Goal: Information Seeking & Learning: Understand process/instructions

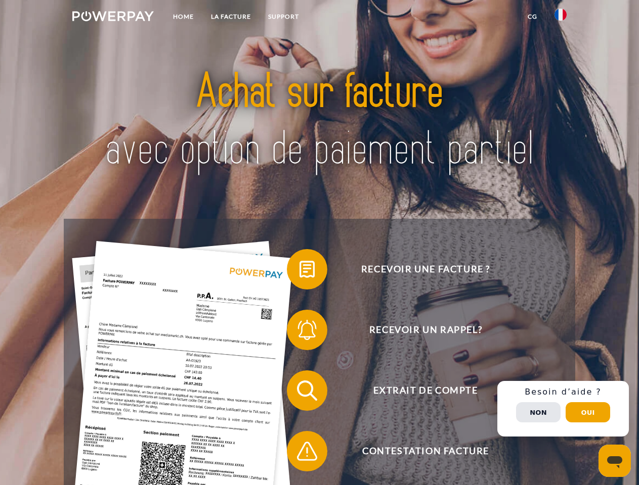
click at [113, 18] on img at bounding box center [112, 16] width 81 height 10
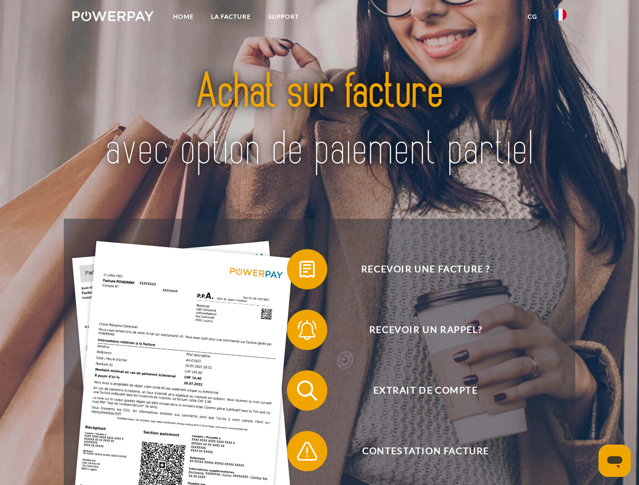
click at [560, 18] on img at bounding box center [560, 15] width 12 height 12
click at [532, 17] on link "CG" at bounding box center [532, 17] width 27 height 18
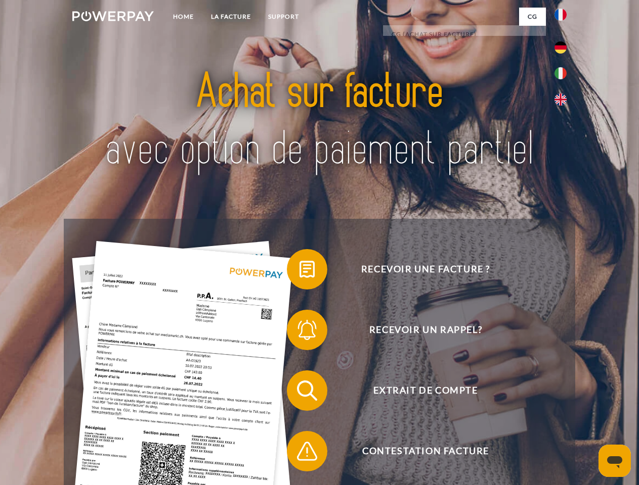
click at [299, 271] on span at bounding box center [291, 269] width 51 height 51
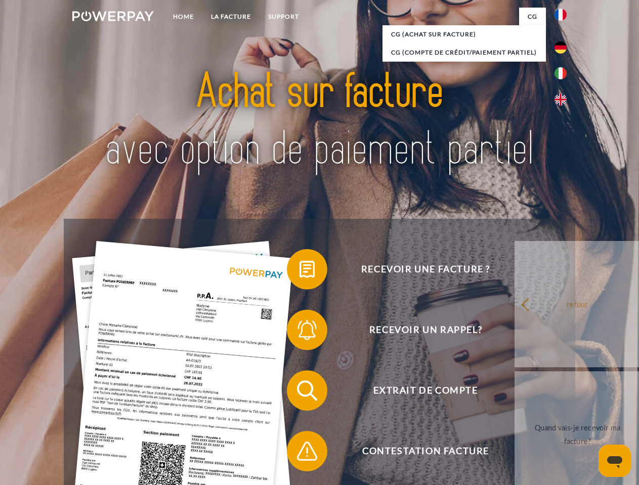
click at [299, 332] on span at bounding box center [291, 330] width 51 height 51
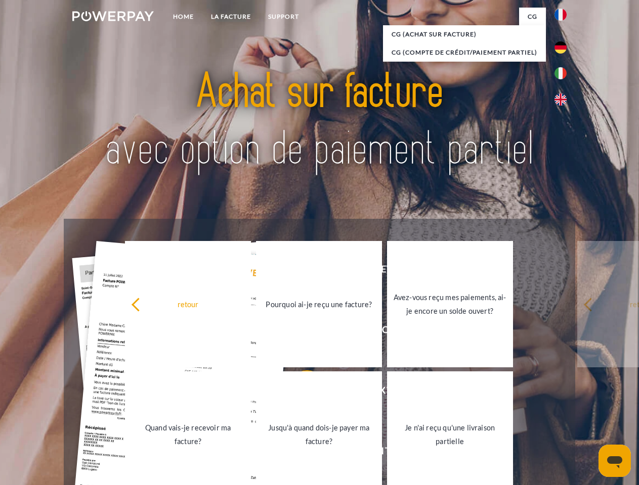
click at [299, 393] on link "Jusqu'à quand dois-je payer ma facture?" at bounding box center [319, 435] width 126 height 126
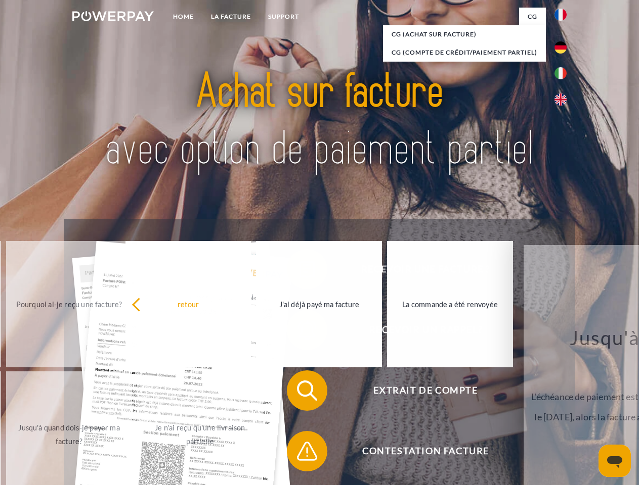
click at [299, 454] on span at bounding box center [291, 451] width 51 height 51
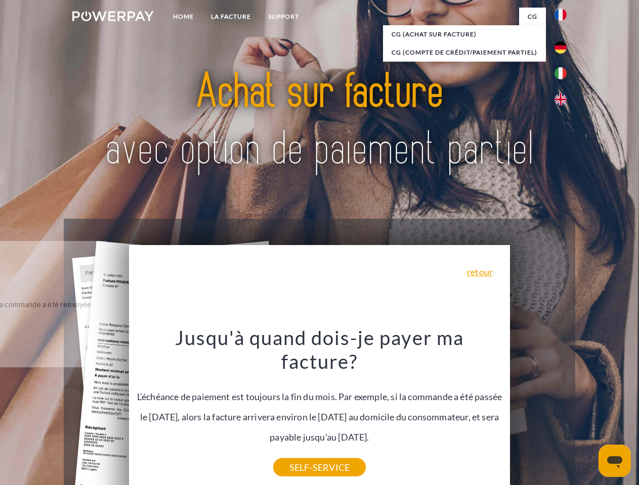
click at [563, 409] on div "Recevoir une facture ? Recevoir un rappel? Extrait de compte retour" at bounding box center [319, 421] width 511 height 404
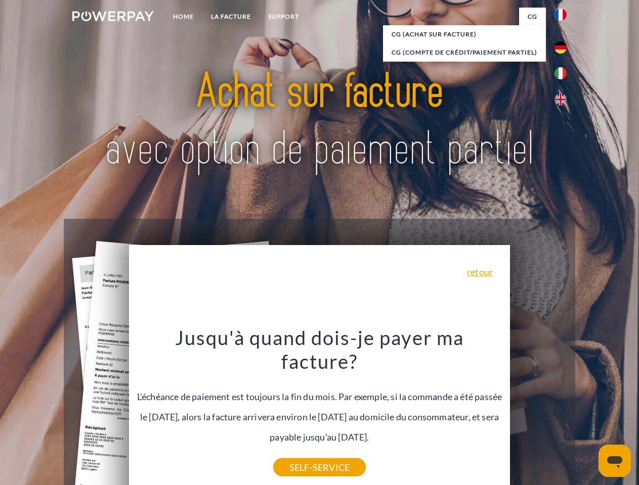
click at [538, 411] on span "Extrait de compte" at bounding box center [425, 391] width 248 height 40
click at [587, 413] on header "Home LA FACTURE Support" at bounding box center [319, 349] width 639 height 698
